Goal: Information Seeking & Learning: Check status

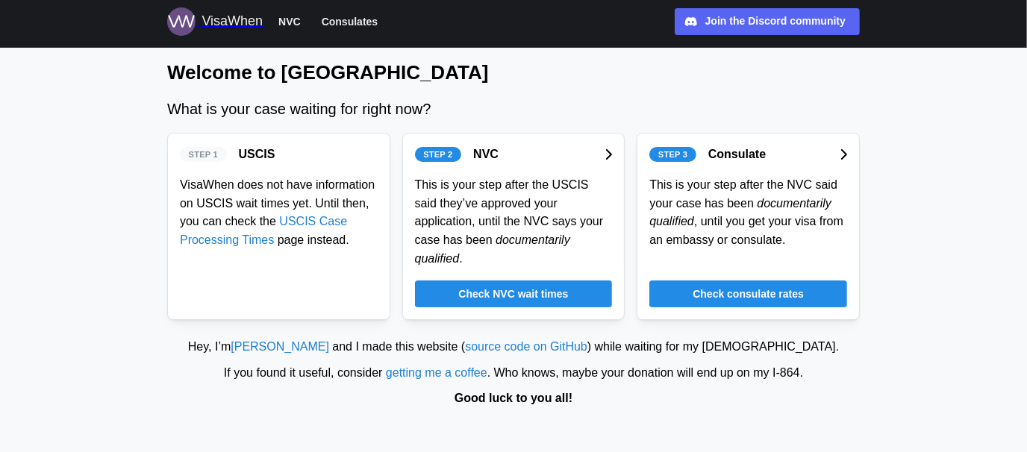
click at [549, 281] on span "Check NVC wait times" at bounding box center [513, 293] width 110 height 25
click at [748, 281] on span "Check consulate rates" at bounding box center [747, 293] width 111 height 25
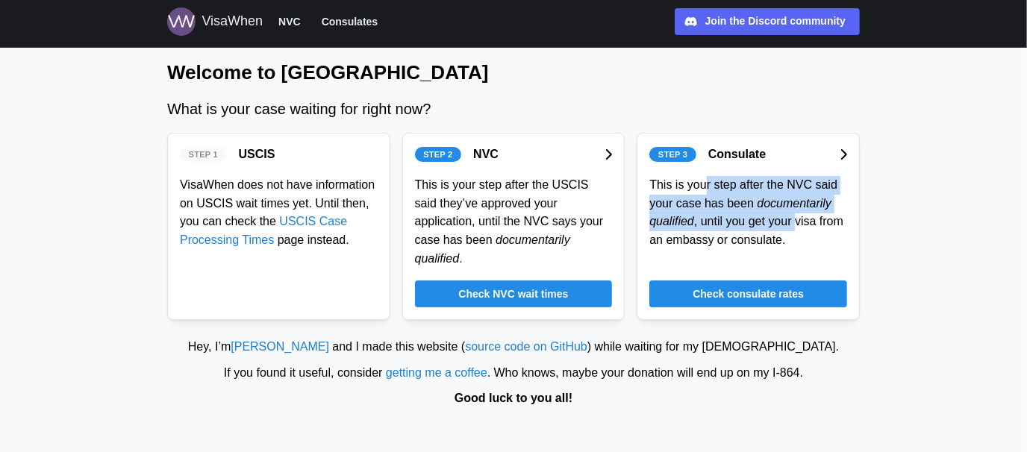
drag, startPoint x: 701, startPoint y: 193, endPoint x: 795, endPoint y: 219, distance: 97.6
click at [795, 219] on div "This is your step after the NVC said your case has been documentarily qualified…" at bounding box center [748, 213] width 198 height 74
click at [796, 224] on div "This is your step after the NVC said your case has been documentarily qualified…" at bounding box center [748, 213] width 198 height 74
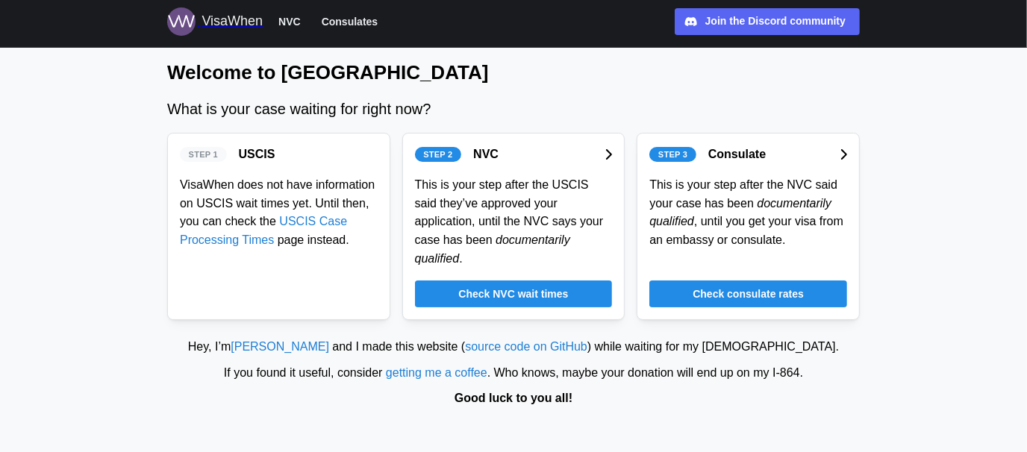
click at [719, 281] on span "Check consulate rates" at bounding box center [747, 293] width 111 height 25
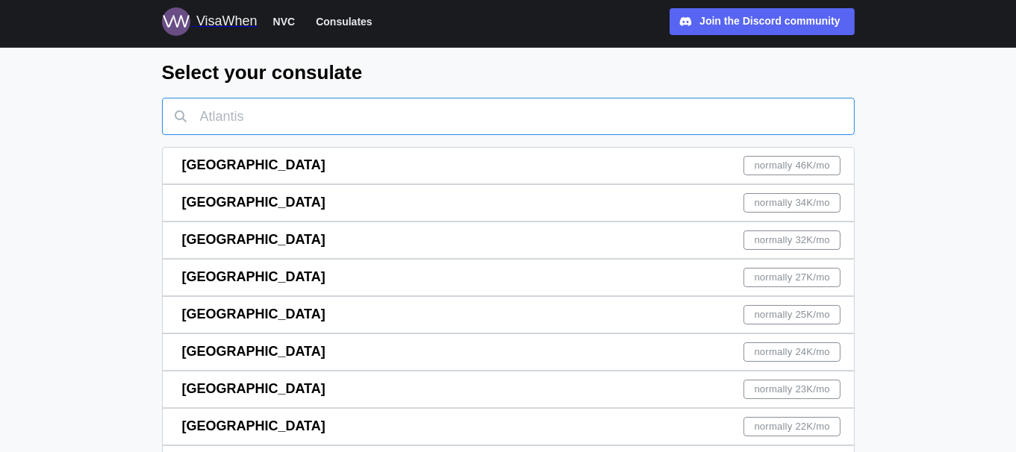
click at [288, 101] on input "text" at bounding box center [508, 116] width 692 height 37
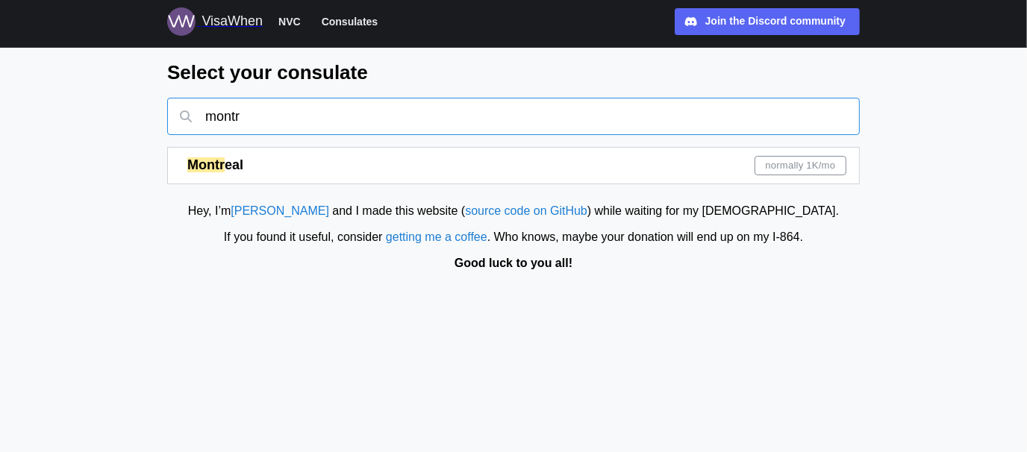
type input "montr"
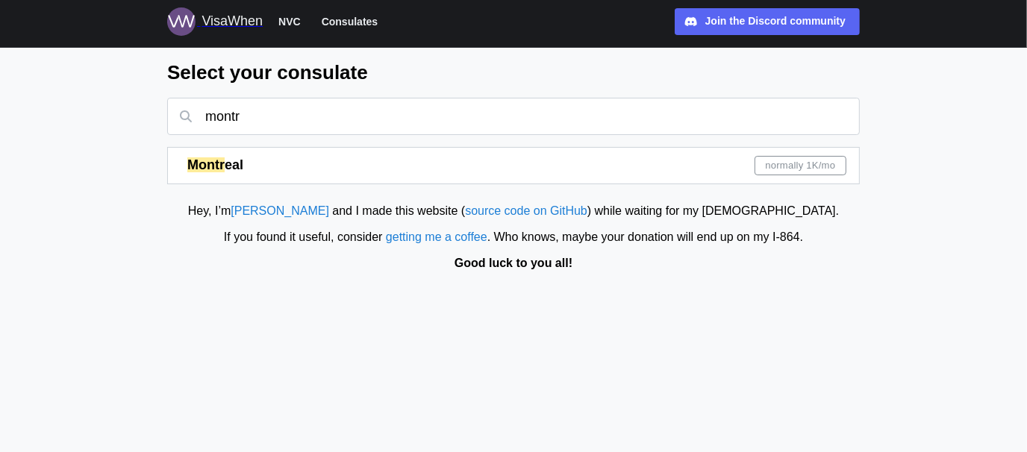
click at [307, 157] on div "Montr eal normally 1K /mo" at bounding box center [516, 166] width 659 height 36
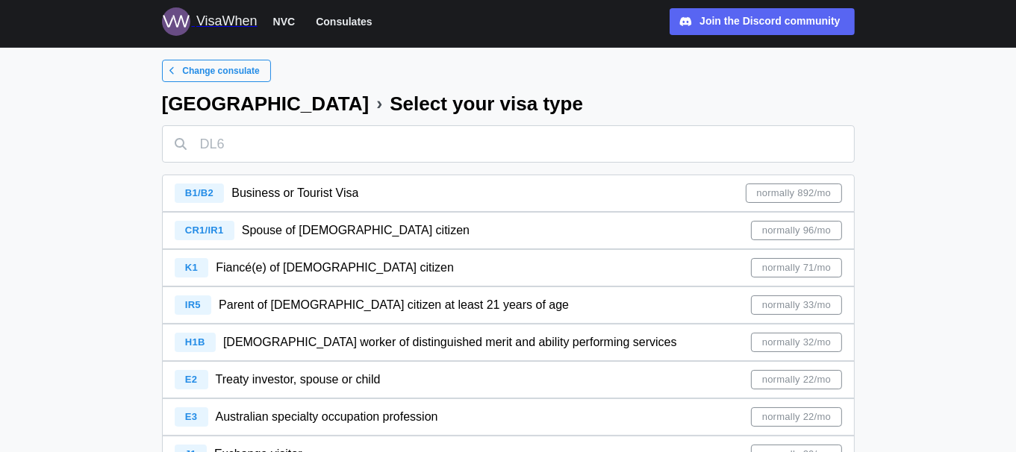
click at [354, 233] on div "CR1/IR1 Spouse of [DEMOGRAPHIC_DATA] citizen normally 96/mo" at bounding box center [508, 231] width 667 height 36
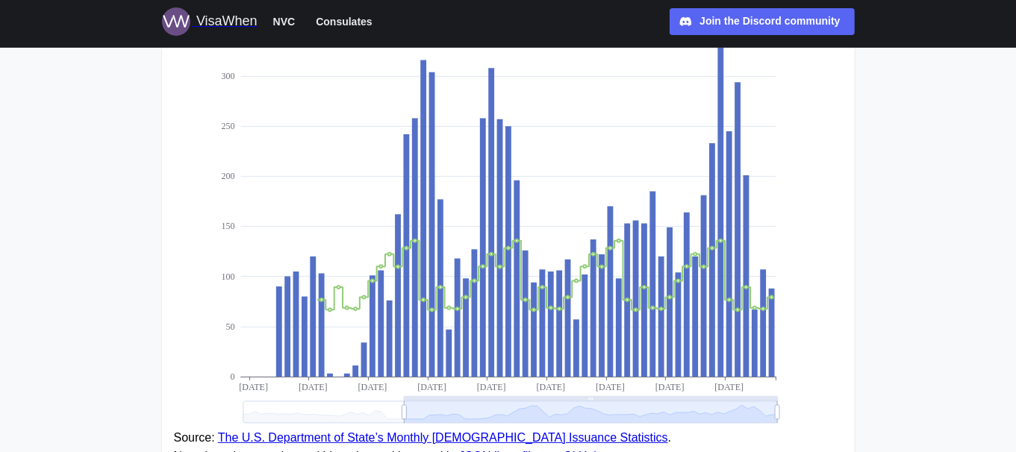
scroll to position [260, 0]
